Goal: Task Accomplishment & Management: Complete application form

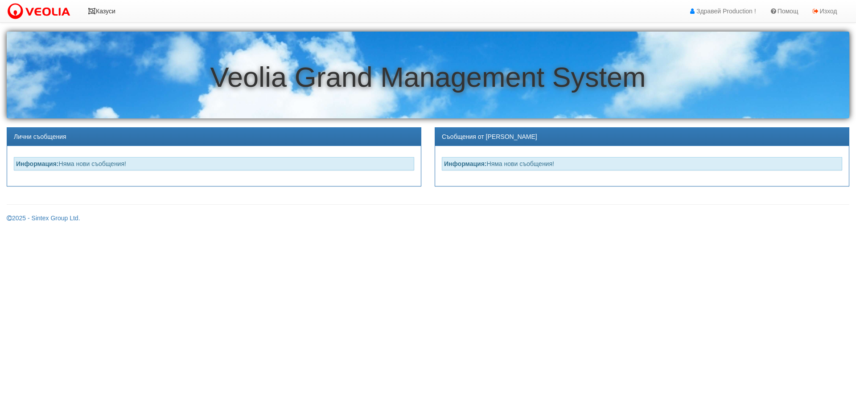
click at [107, 12] on link "Казуси" at bounding box center [101, 11] width 41 height 22
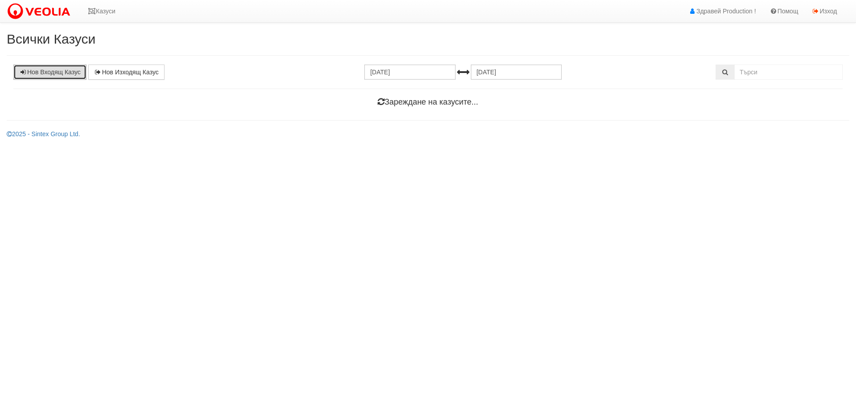
click at [63, 74] on link "Нов Входящ Казус" at bounding box center [49, 72] width 73 height 15
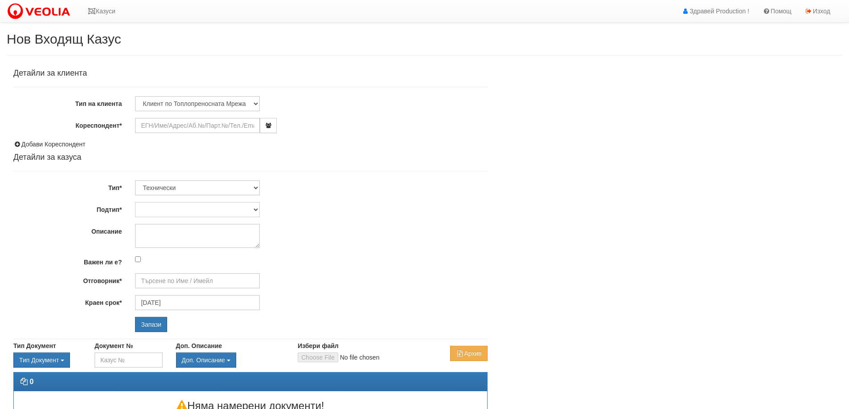
type input "[DATE]"
type input "[PERSON_NAME] - Технически"
click at [165, 124] on input "Кореспондент*" at bounding box center [197, 125] width 125 height 15
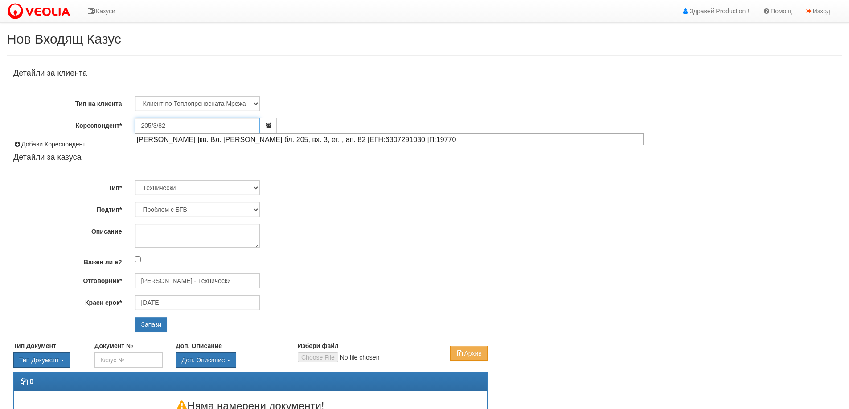
click at [307, 143] on div "[PERSON_NAME] |кв. Вл. [PERSON_NAME] бл. 205, вх. 3, ет. , ап. 82 |ЕГН:63072910…" at bounding box center [390, 139] width 508 height 11
type input "АЛБЕНА ЕНЧЕВА КОЛЕВА"
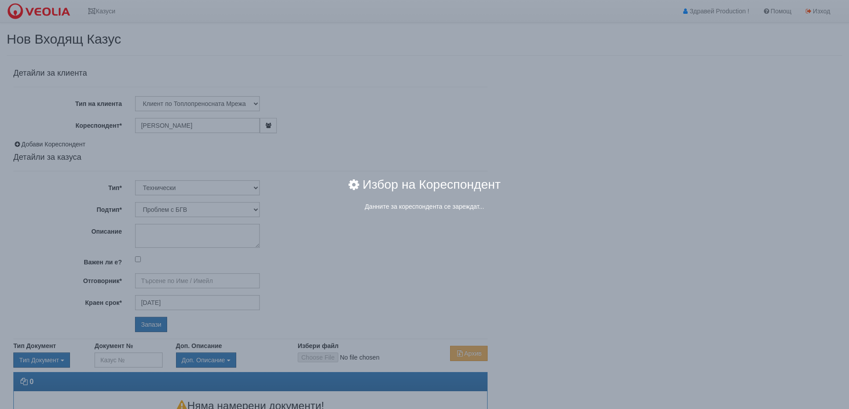
type input "Дончо Дончев - Технически"
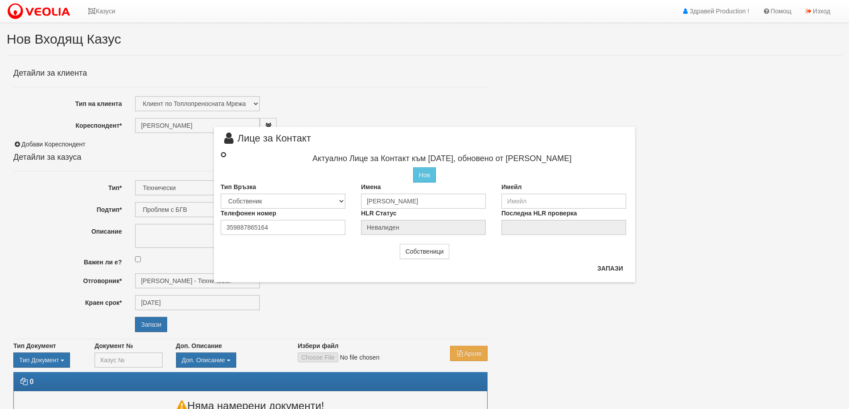
click at [225, 157] on input "radio" at bounding box center [224, 155] width 6 height 6
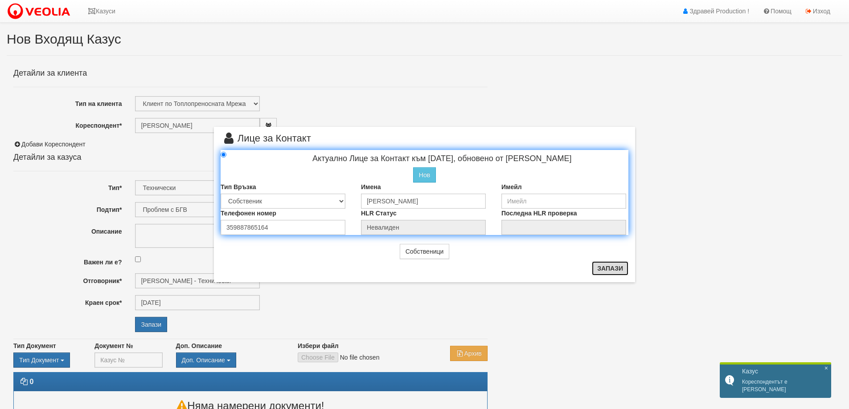
click at [601, 269] on button "Запази" at bounding box center [610, 269] width 37 height 14
radio input "true"
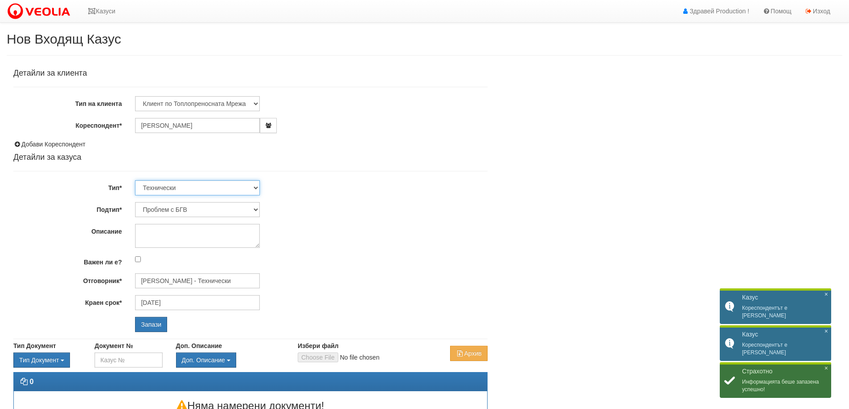
click at [221, 187] on select "Технически ФТС Търговски Административен Производствен Експлоатационен Финансов…" at bounding box center [197, 187] width 125 height 15
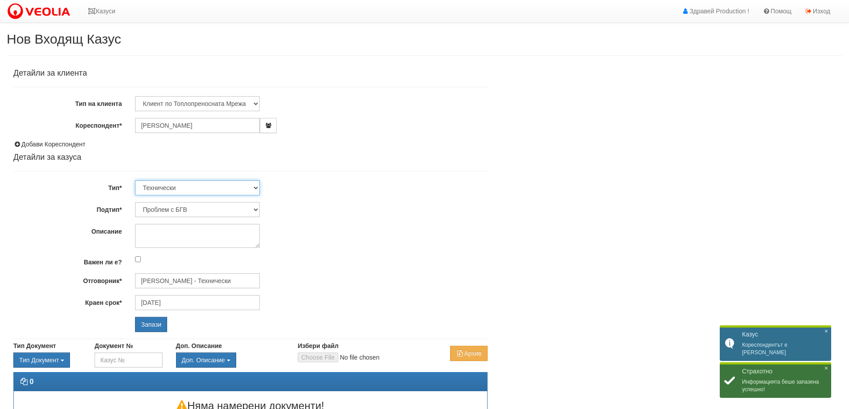
click at [221, 187] on select "Технически ФТС Търговски Административен Производствен Експлоатационен Финансов…" at bounding box center [197, 187] width 125 height 15
click at [221, 206] on select "Проблем с БГВ Теч ВОИ Теч БГВ Теч в АС Теч от водомер Проблем в АС Интервенция …" at bounding box center [197, 209] width 125 height 15
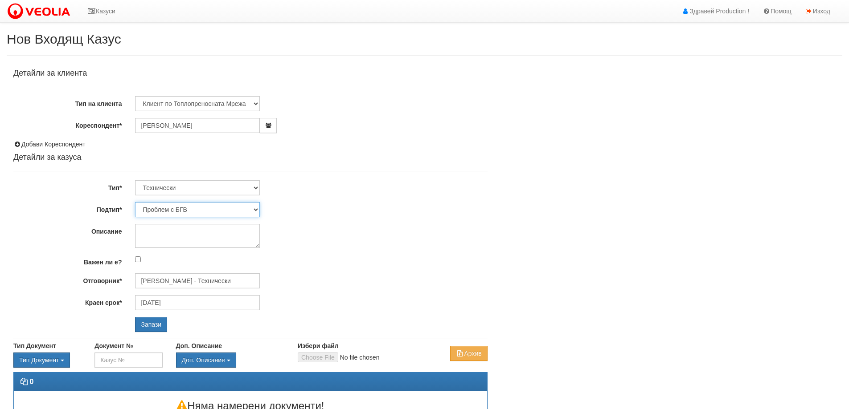
click at [135, 202] on select "Проблем с БГВ Теч ВОИ Теч БГВ Теч в АС Теч от водомер Проблем в АС Интервенция …" at bounding box center [197, 209] width 125 height 15
click at [173, 233] on textarea "Описание" at bounding box center [197, 236] width 125 height 24
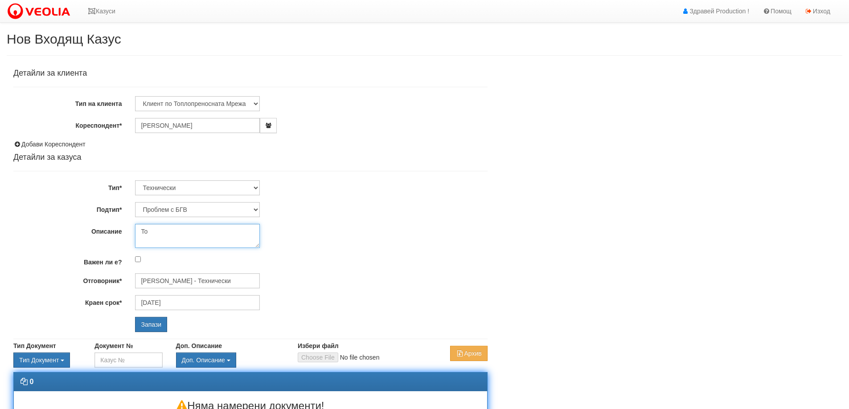
type textarea "T"
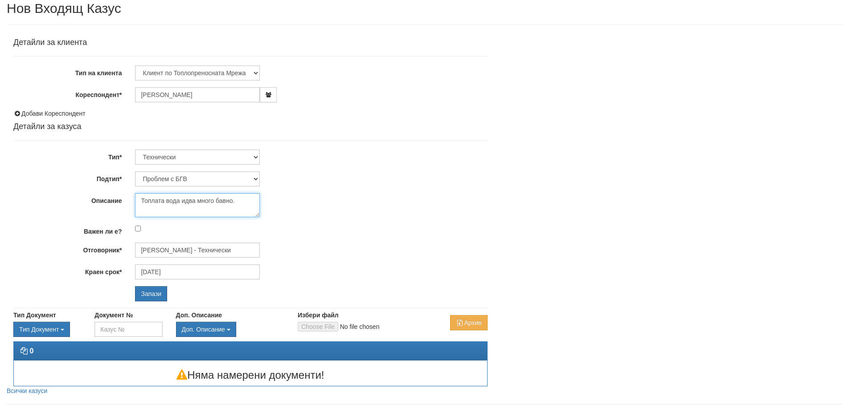
scroll to position [51, 0]
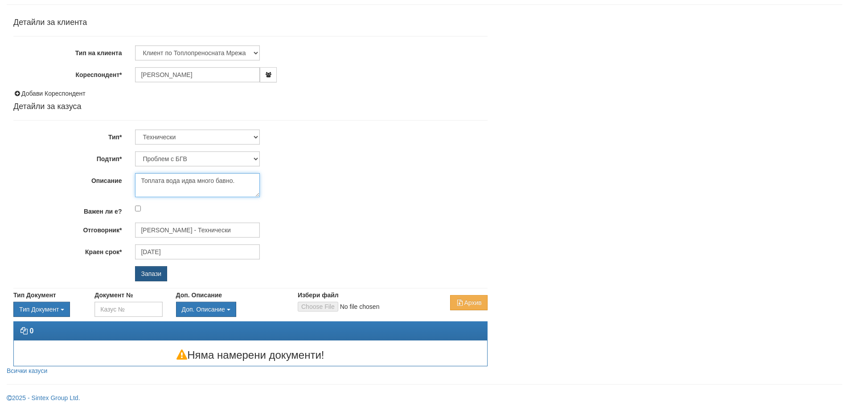
type textarea "Топлата вода идва много бавно."
click at [149, 274] on input "Запази" at bounding box center [151, 273] width 32 height 15
click at [158, 271] on input "Запази" at bounding box center [151, 273] width 32 height 15
